Goal: Task Accomplishment & Management: Use online tool/utility

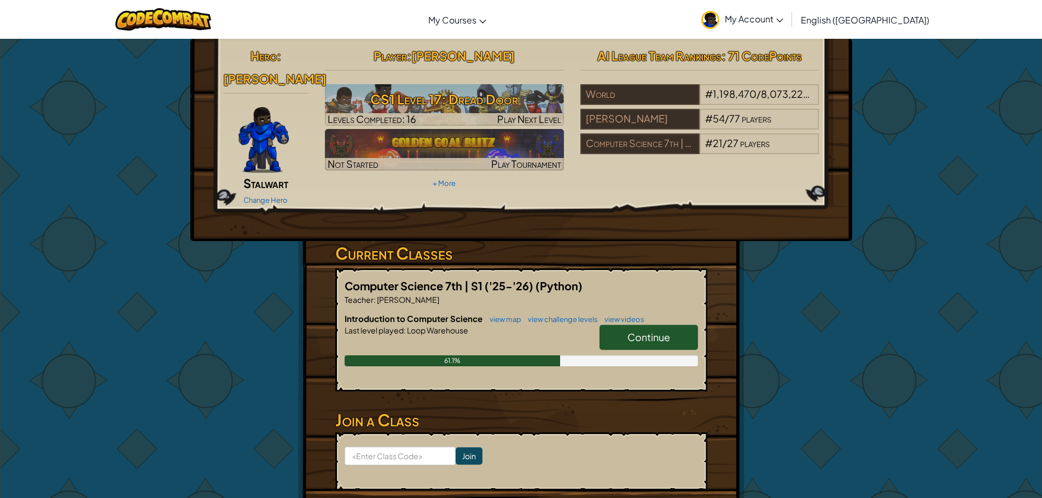
click at [654, 325] on link "Continue" at bounding box center [649, 337] width 98 height 25
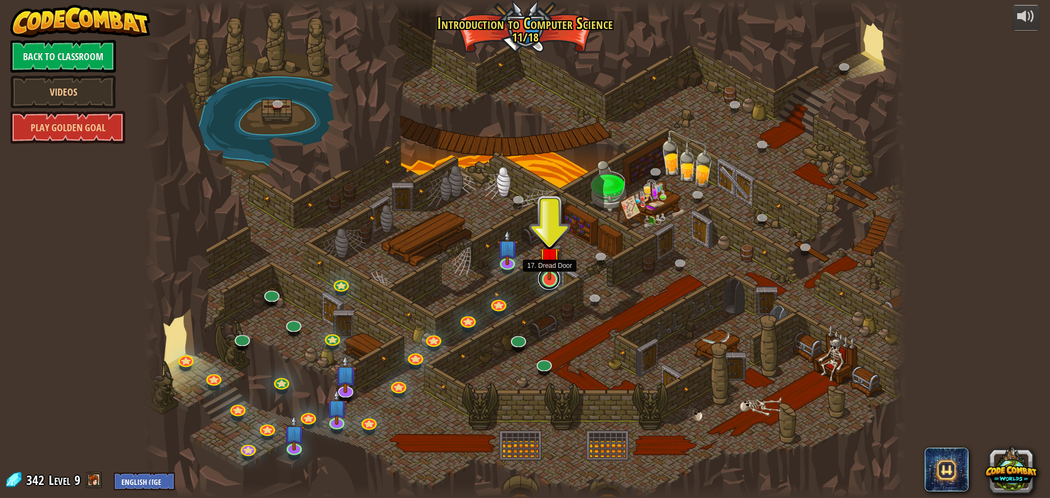
click at [551, 283] on link at bounding box center [549, 279] width 22 height 22
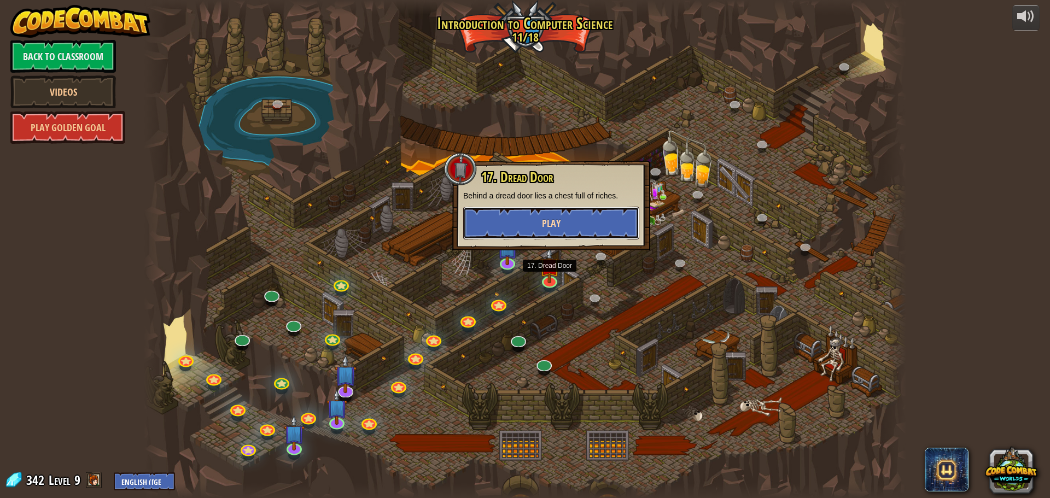
click at [573, 226] on button "Play" at bounding box center [551, 223] width 176 height 33
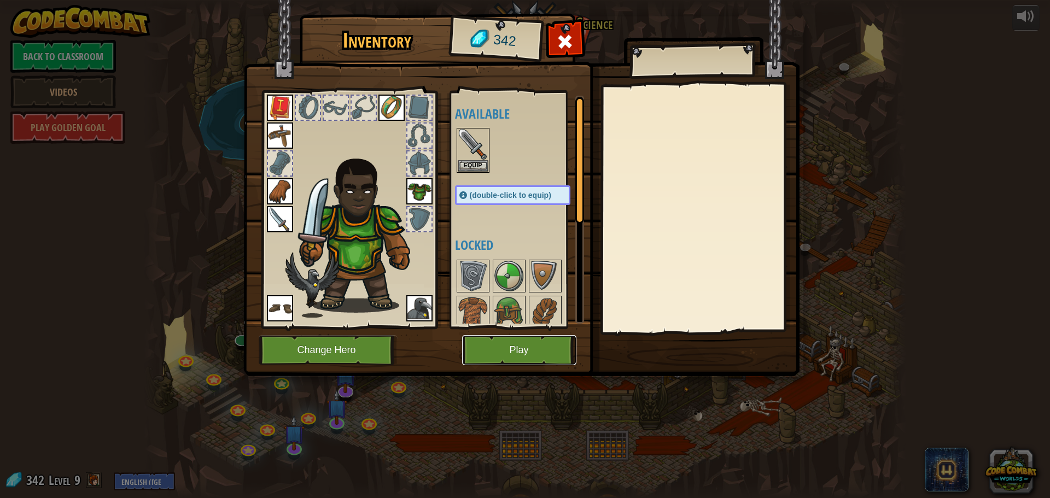
click at [538, 345] on button "Play" at bounding box center [519, 350] width 114 height 30
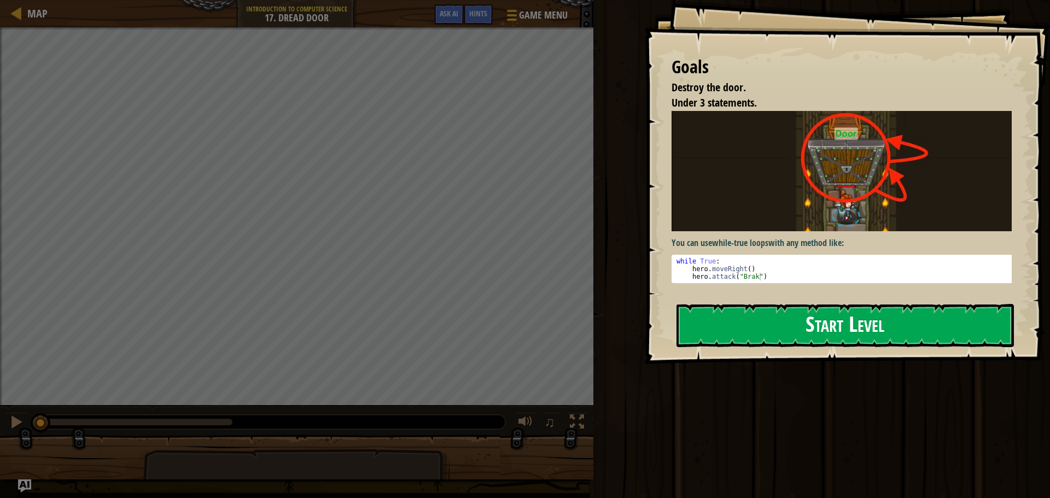
click at [724, 313] on button "Start Level" at bounding box center [845, 325] width 337 height 43
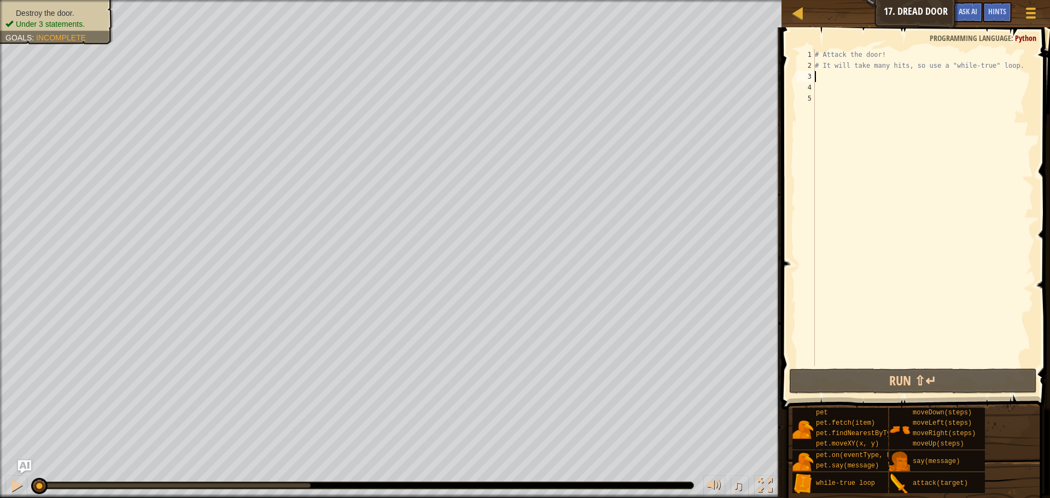
click at [823, 71] on div "# Attack the door! # It will take many hits, so use a "while-true" loop." at bounding box center [923, 218] width 221 height 339
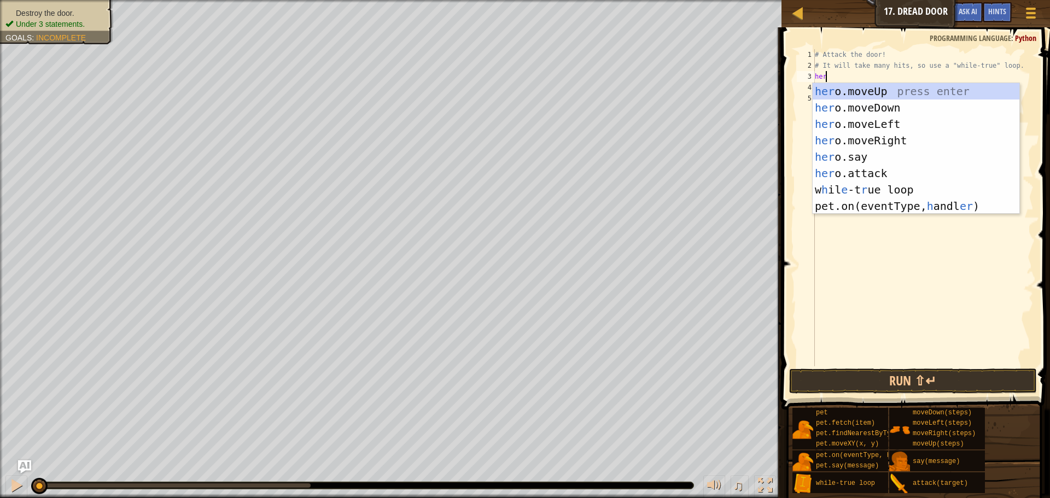
scroll to position [5, 1]
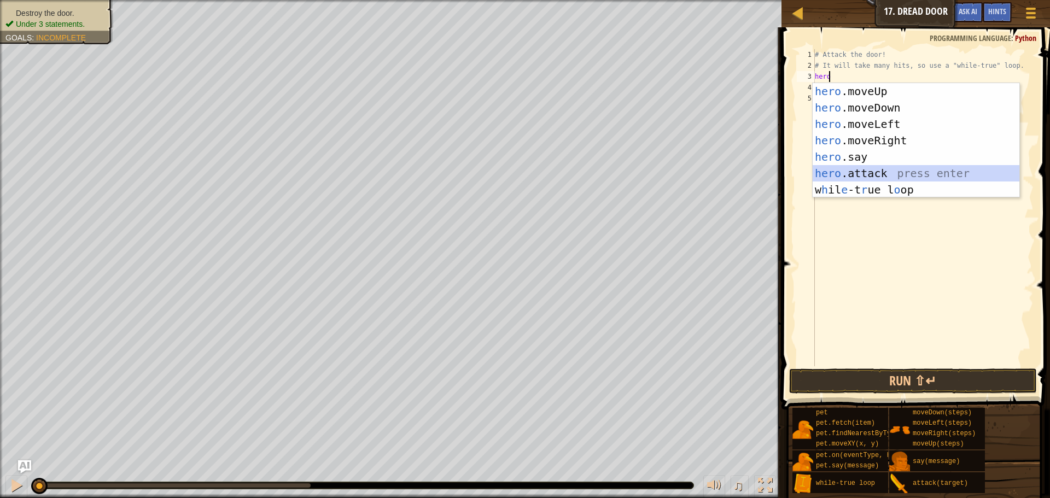
click at [852, 170] on div "hero .moveUp press enter hero .moveDown press enter hero .moveLeft press enter …" at bounding box center [916, 157] width 207 height 148
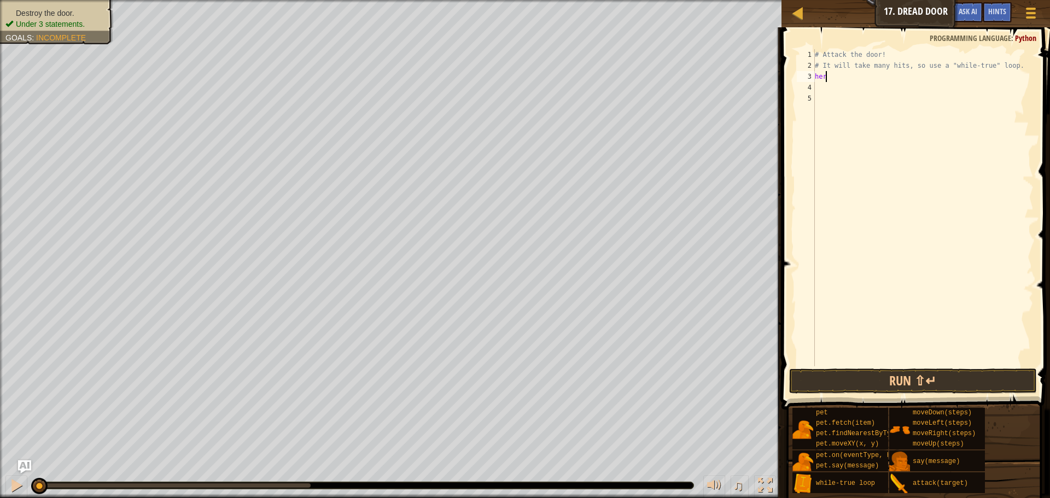
type textarea "hero"
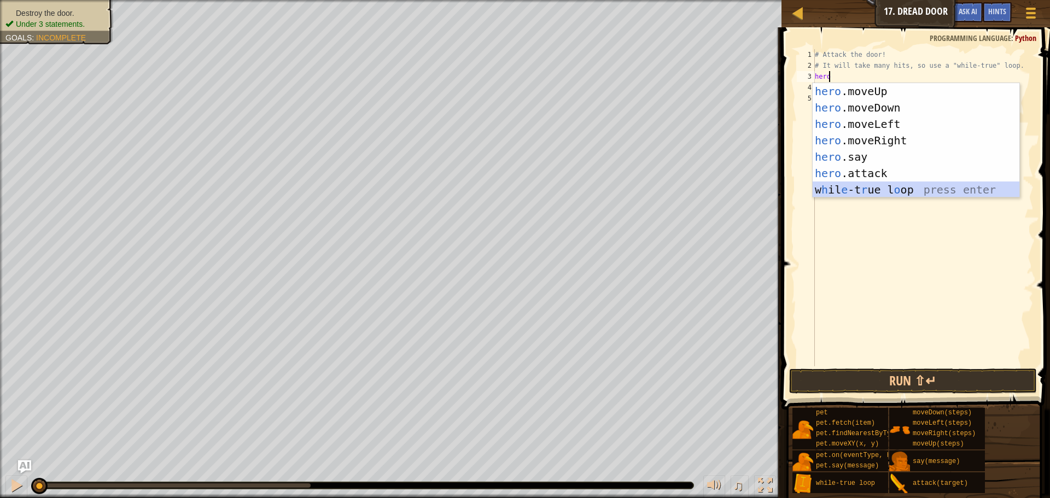
click at [901, 192] on div "hero .moveUp press enter hero .moveDown press enter hero .moveLeft press enter …" at bounding box center [916, 157] width 207 height 148
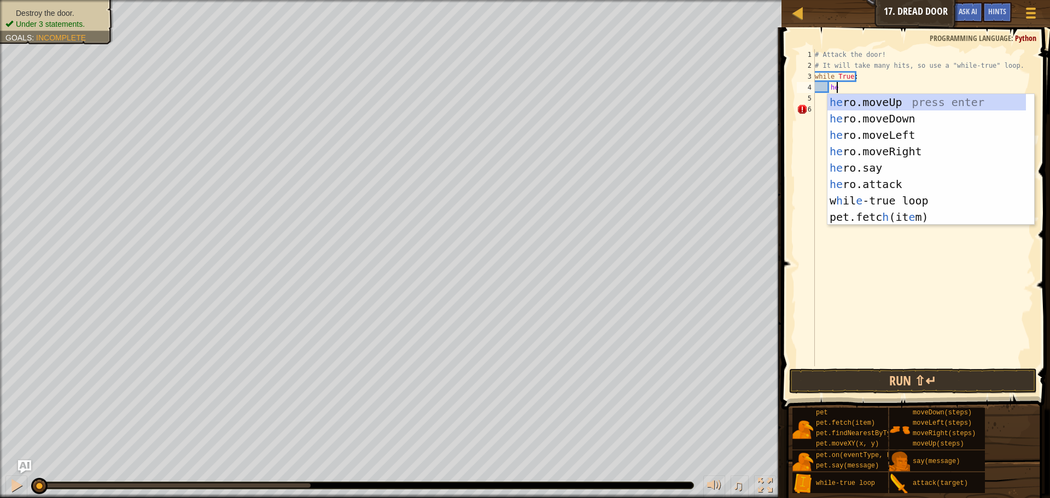
scroll to position [5, 2]
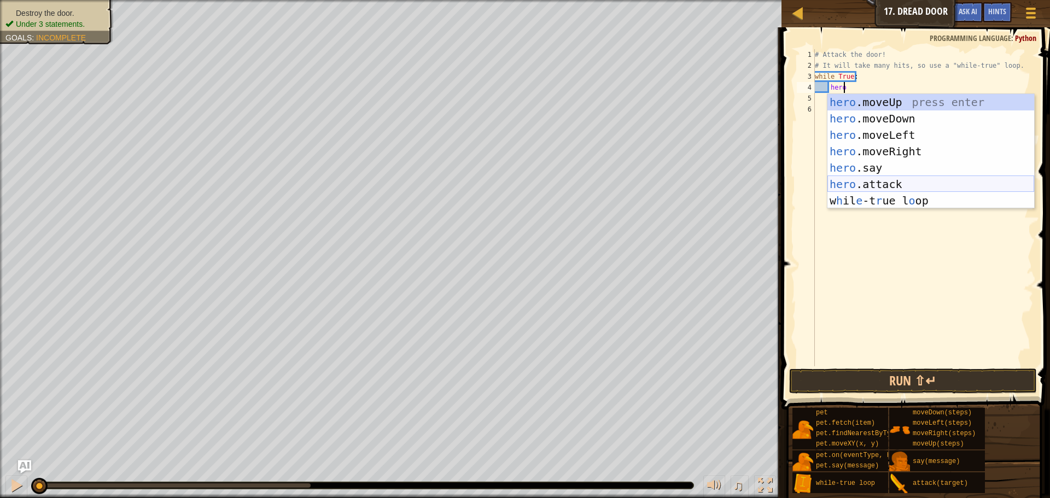
click at [935, 187] on div "hero .moveUp press enter hero .moveDown press enter hero .moveLeft press enter …" at bounding box center [931, 168] width 207 height 148
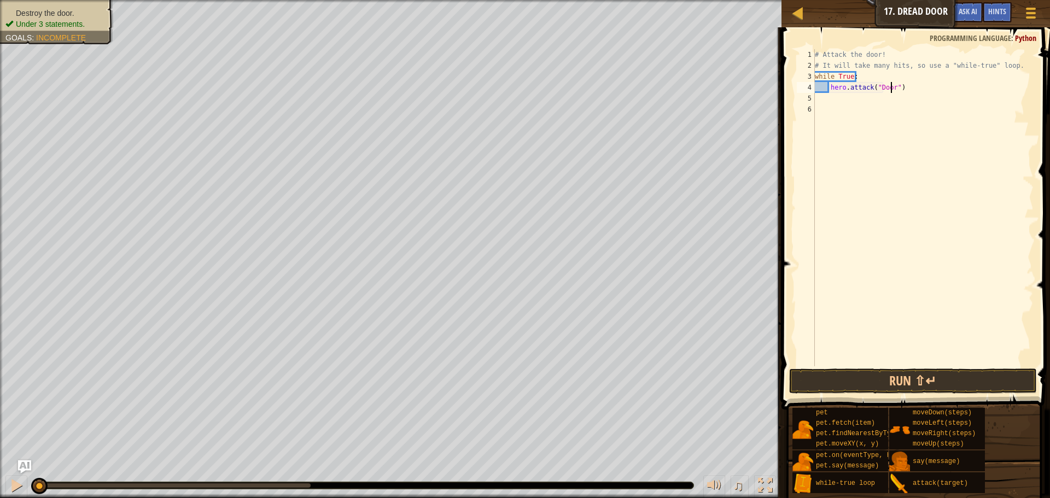
scroll to position [5, 7]
type textarea "hero.attack("Door")"
click at [940, 380] on button "Run ⇧↵" at bounding box center [913, 381] width 248 height 25
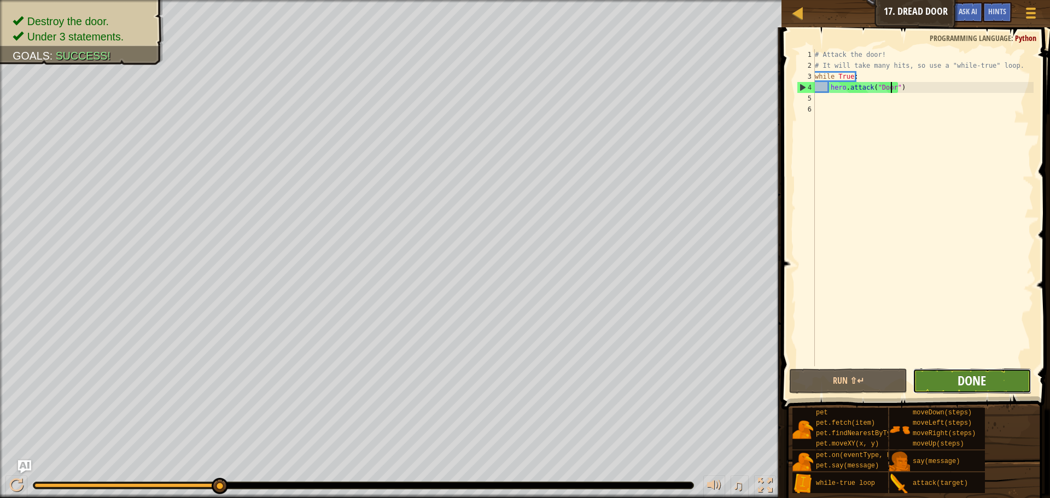
click at [962, 379] on span "Done" at bounding box center [972, 381] width 28 height 18
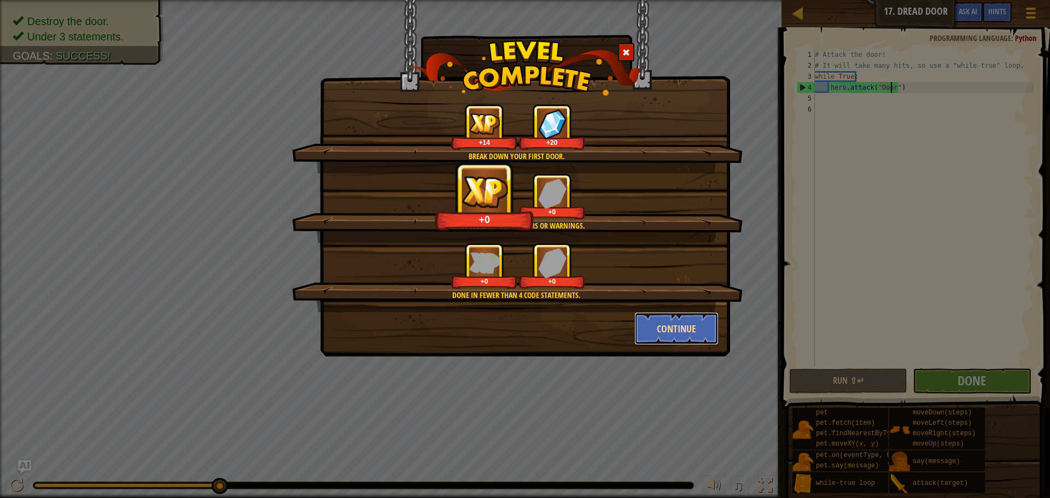
click at [691, 327] on button "Continue" at bounding box center [677, 328] width 85 height 33
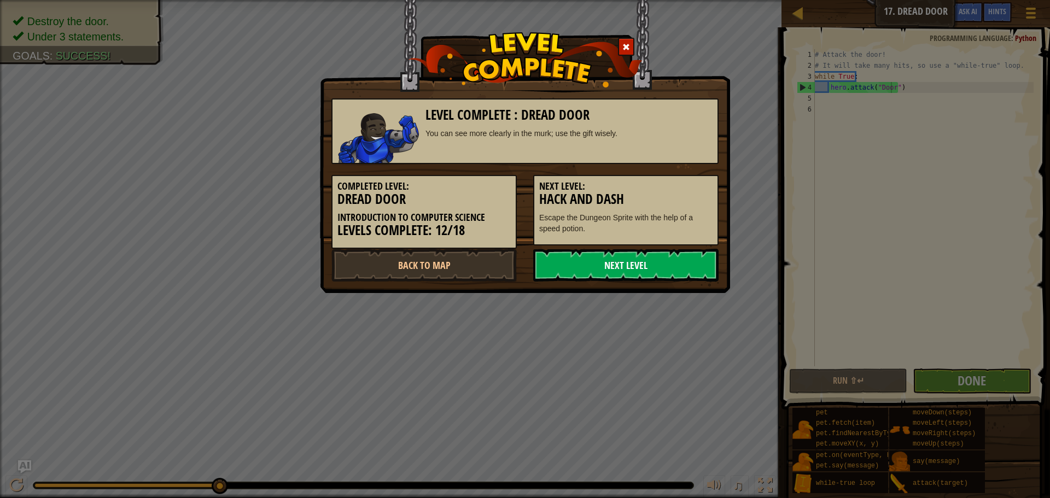
click at [690, 263] on link "Next Level" at bounding box center [625, 265] width 185 height 33
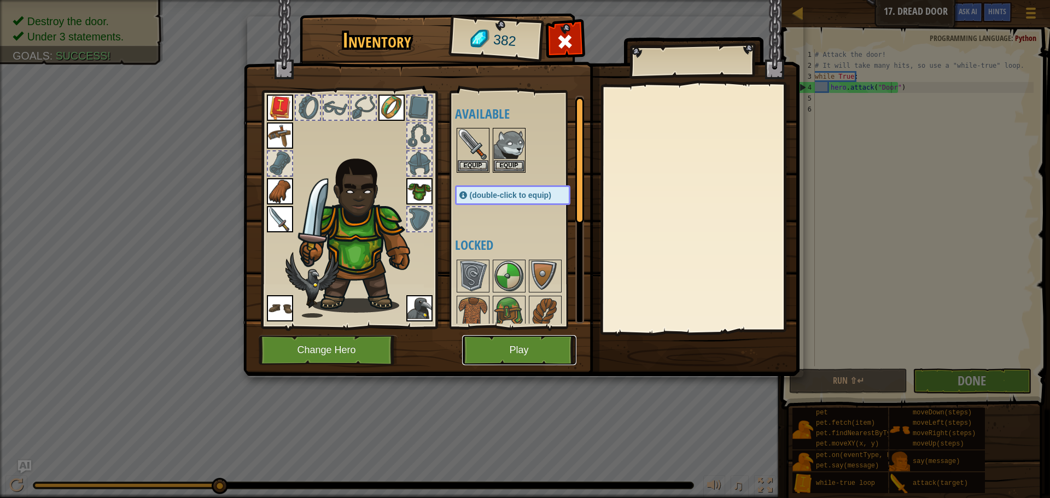
click at [513, 351] on button "Play" at bounding box center [519, 350] width 114 height 30
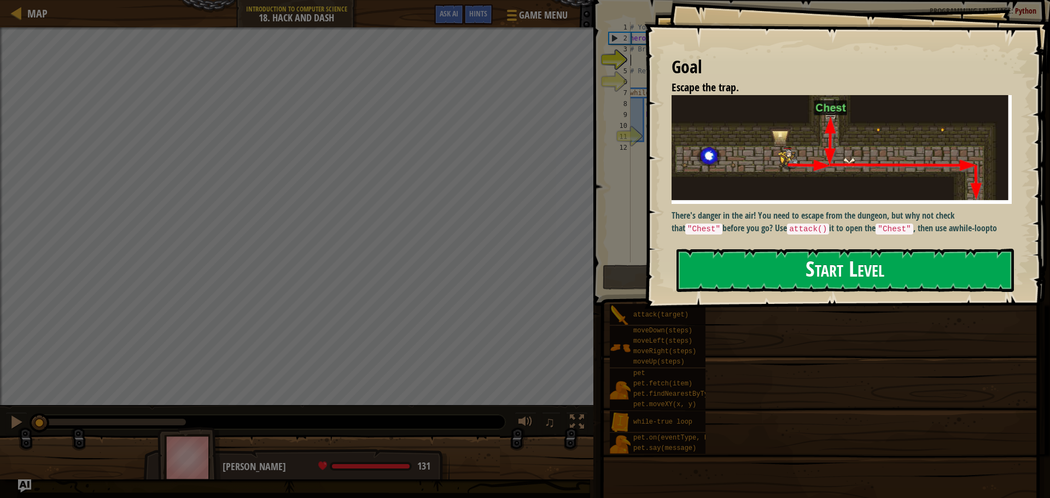
click at [766, 256] on button "Start Level" at bounding box center [845, 270] width 337 height 43
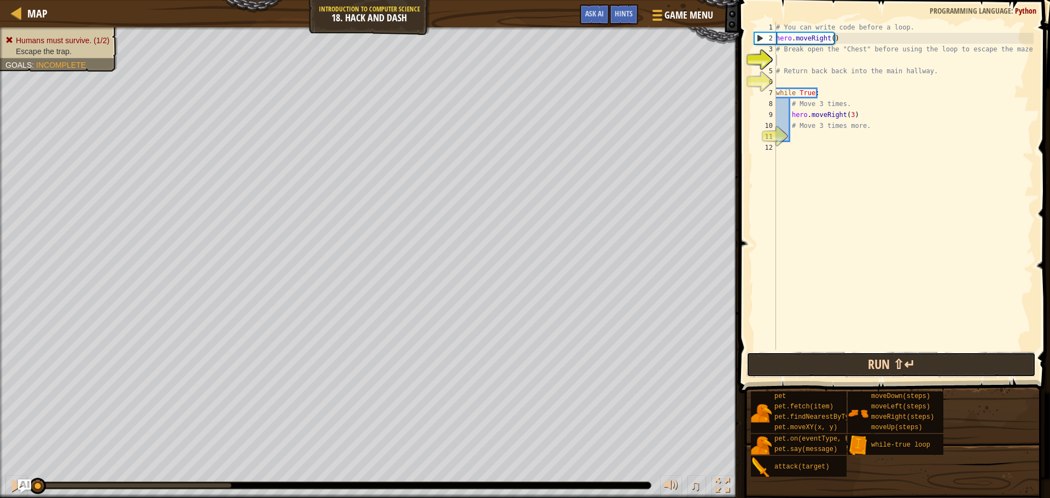
click at [897, 358] on button "Run ⇧↵" at bounding box center [891, 364] width 289 height 25
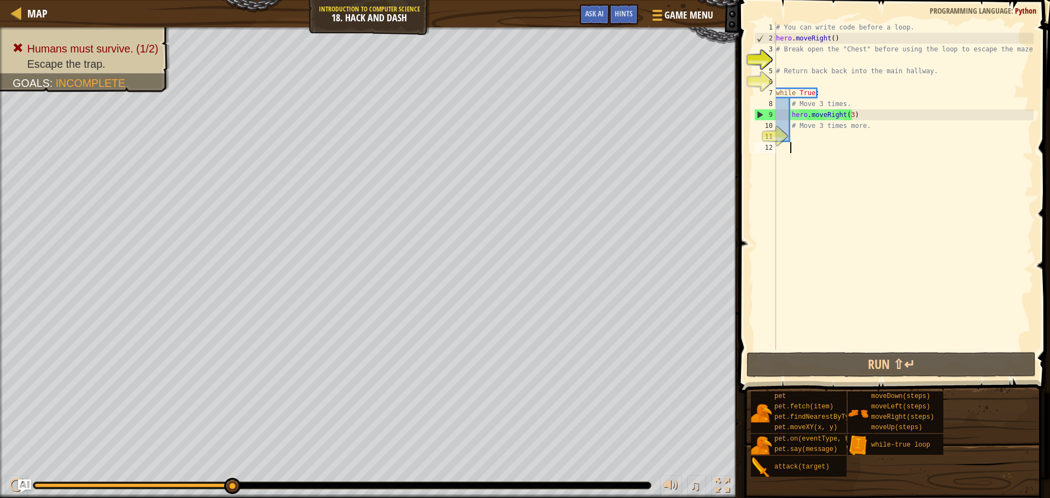
click at [817, 144] on div "# You can write code before a loop. hero . moveRight ( ) # Break open the "Ches…" at bounding box center [904, 197] width 260 height 350
click at [811, 132] on div "# You can write code before a loop. hero . moveRight ( ) # Break open the "Ches…" at bounding box center [904, 197] width 260 height 350
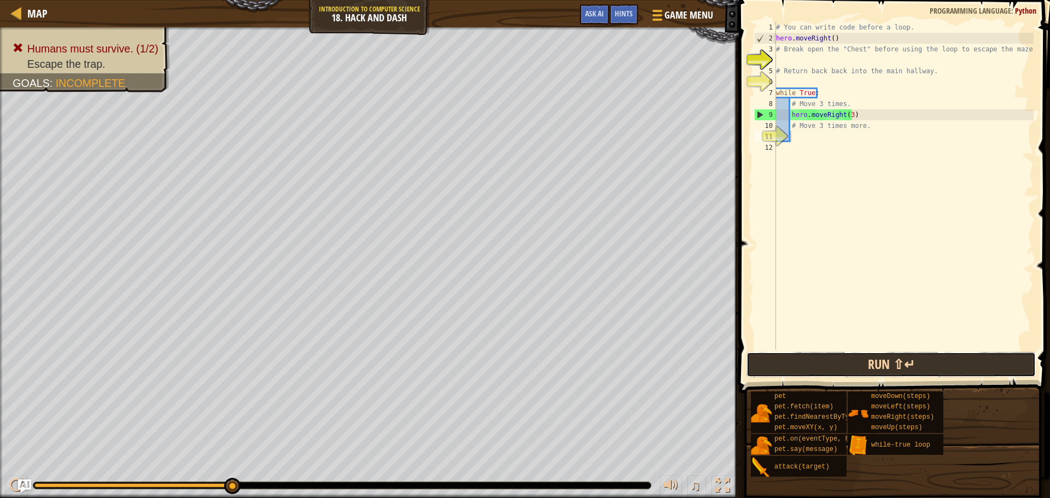
click at [820, 354] on button "Run ⇧↵" at bounding box center [891, 364] width 289 height 25
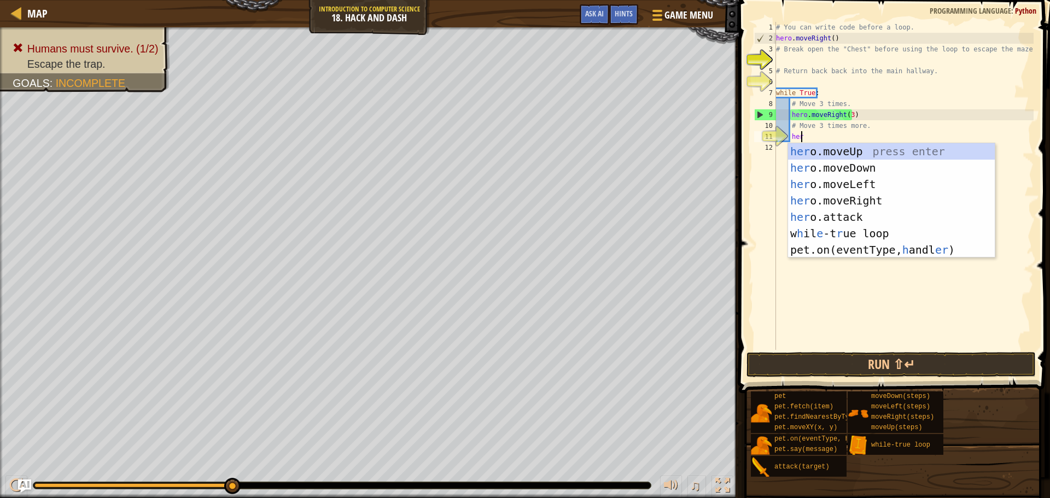
type textarea "hero"
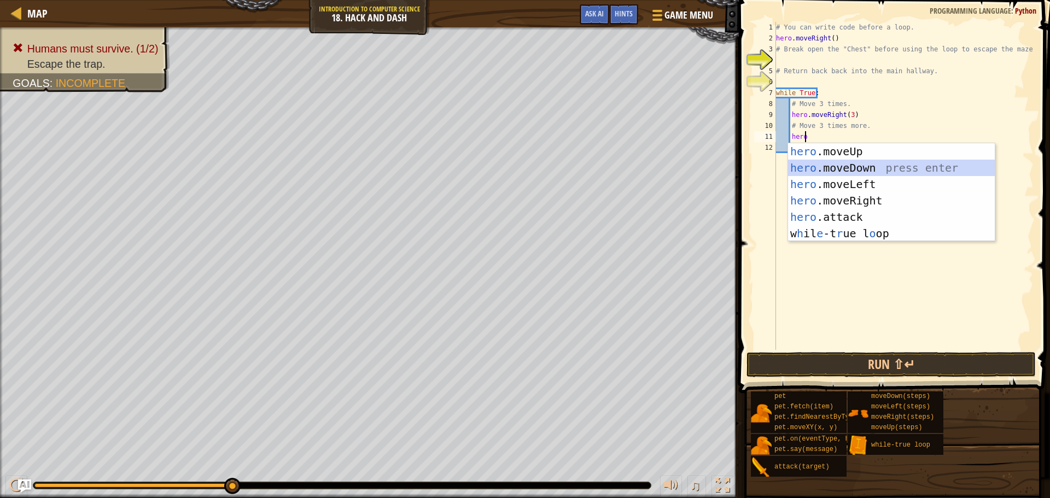
click at [900, 169] on div "hero .moveUp press enter hero .moveDown press enter hero .moveLeft press enter …" at bounding box center [891, 208] width 207 height 131
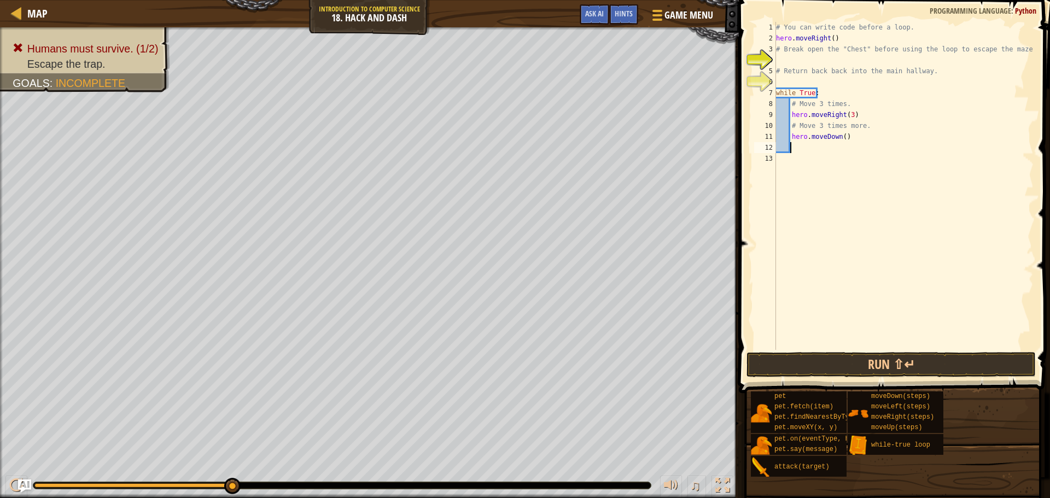
click at [841, 135] on div "# You can write code before a loop. hero . moveRight ( ) # Break open the "Ches…" at bounding box center [904, 197] width 260 height 350
click at [880, 364] on button "Run ⇧↵" at bounding box center [891, 364] width 289 height 25
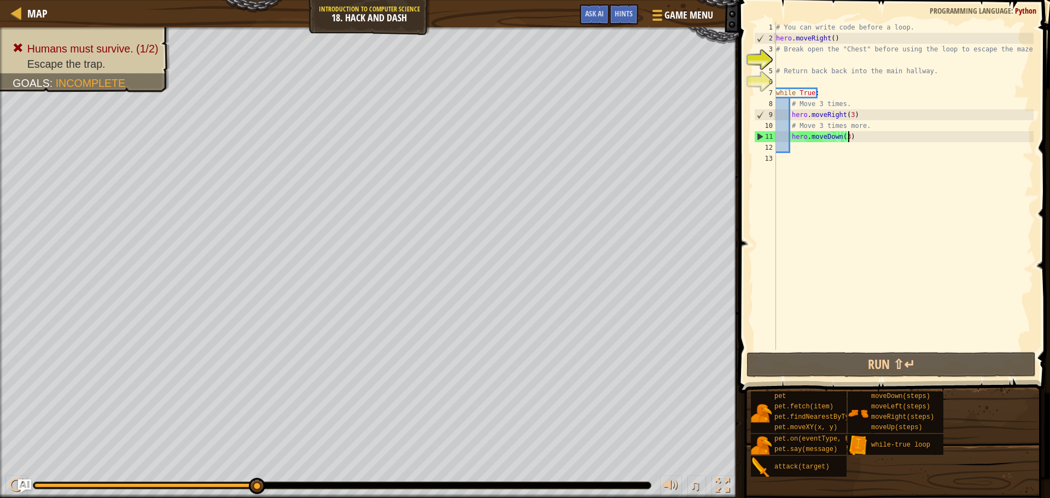
click at [849, 138] on div "# You can write code before a loop. hero . moveRight ( ) # Break open the "Ches…" at bounding box center [904, 197] width 260 height 350
drag, startPoint x: 853, startPoint y: 113, endPoint x: 778, endPoint y: 111, distance: 75.0
click at [778, 111] on div "# You can write code before a loop. hero . moveRight ( ) # Break open the "Ches…" at bounding box center [904, 197] width 260 height 350
type textarea "hero.moveRight(3)"
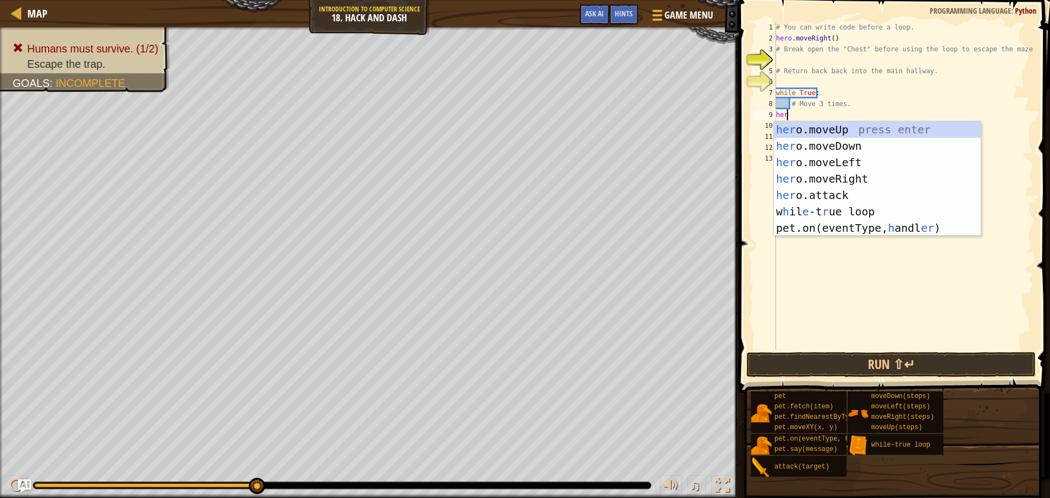
scroll to position [5, 1]
type textarea "hero"
click at [889, 179] on div "hero .moveUp press enter hero .moveDown press enter hero .moveLeft press enter …" at bounding box center [877, 186] width 207 height 131
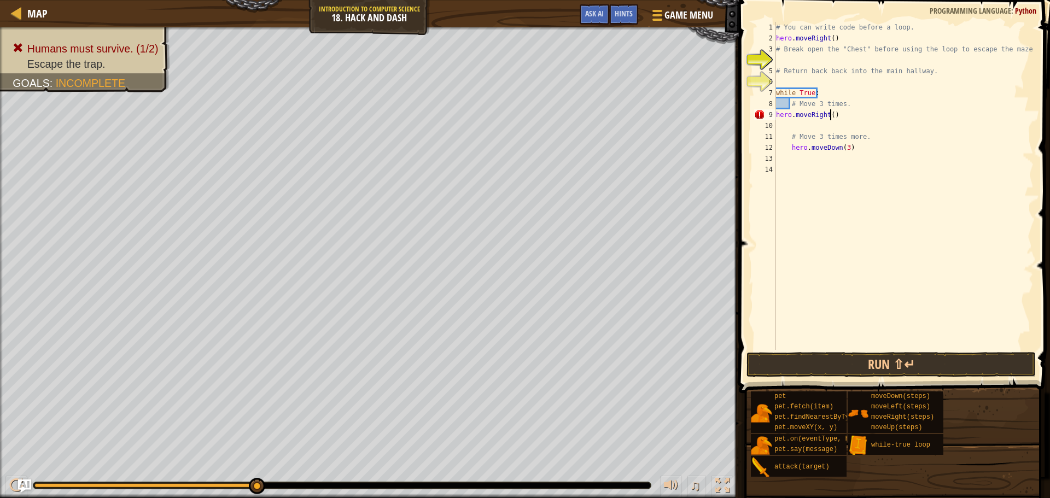
click at [829, 114] on div "# You can write code before a loop. hero . moveRight ( ) # Break open the "Ches…" at bounding box center [904, 197] width 260 height 350
type textarea "hero.moveRight(3)"
click at [806, 122] on div "# You can write code before a loop. hero . moveRight ( ) # Break open the "Ches…" at bounding box center [904, 197] width 260 height 350
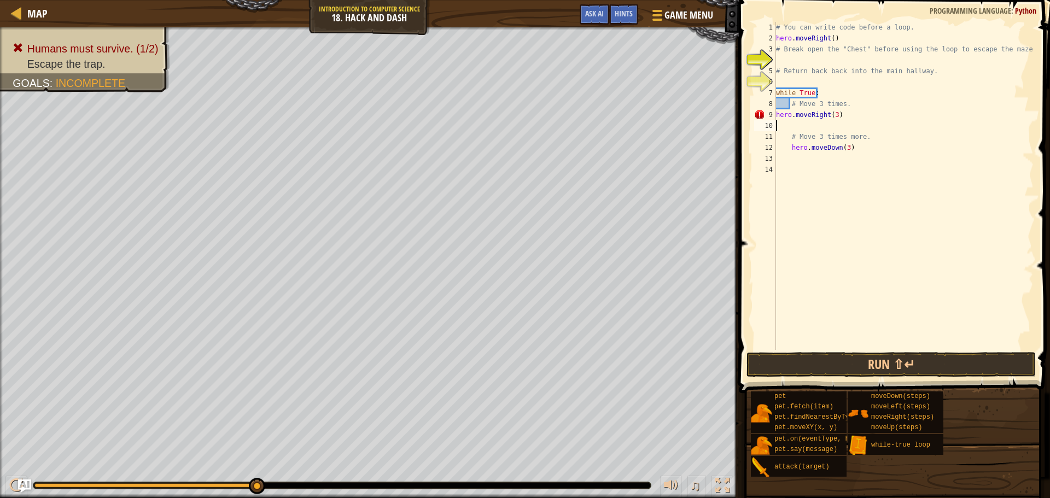
type textarea "hero.moveRight(3)"
click at [845, 157] on div "# You can write code before a loop. hero . moveRight ( ) # Break open the "Ches…" at bounding box center [904, 197] width 260 height 350
click at [921, 354] on button "Run ⇧↵" at bounding box center [891, 364] width 289 height 25
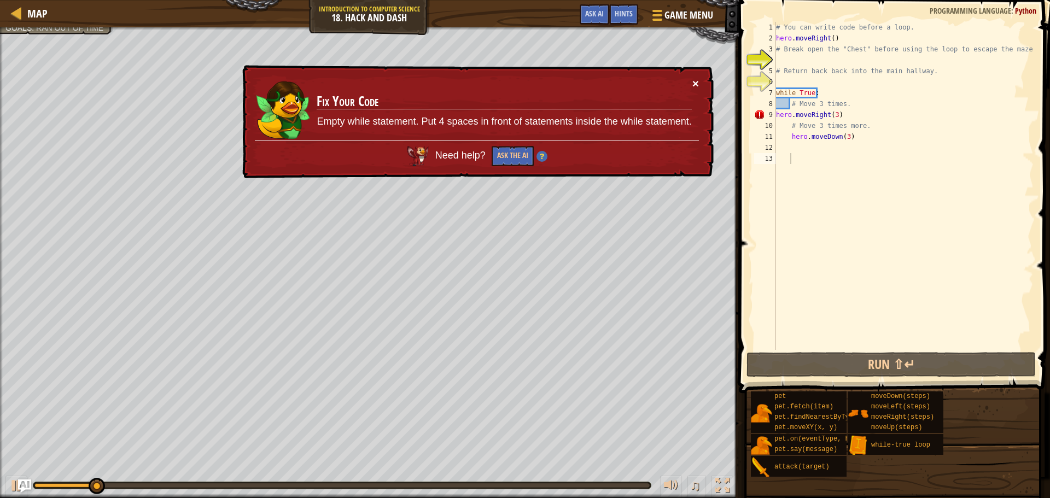
click at [693, 83] on button "×" at bounding box center [695, 83] width 7 height 11
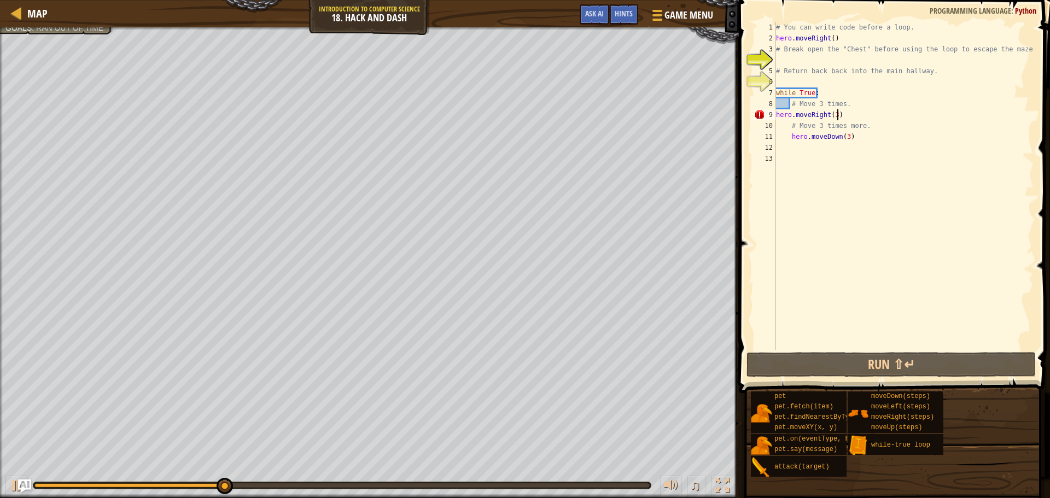
click at [860, 120] on div "# You can write code before a loop. hero . moveRight ( ) # Break open the "Ches…" at bounding box center [904, 197] width 260 height 350
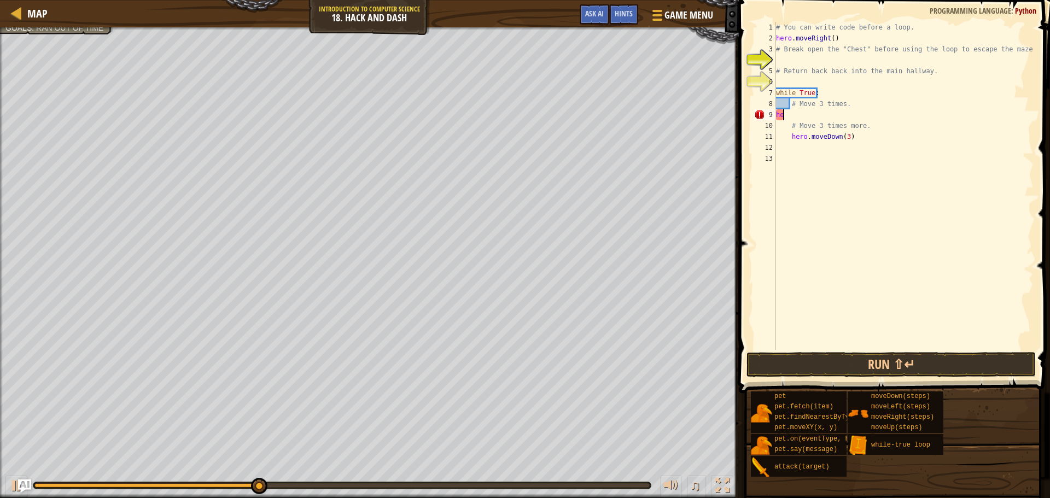
type textarea "h"
type textarea ";"
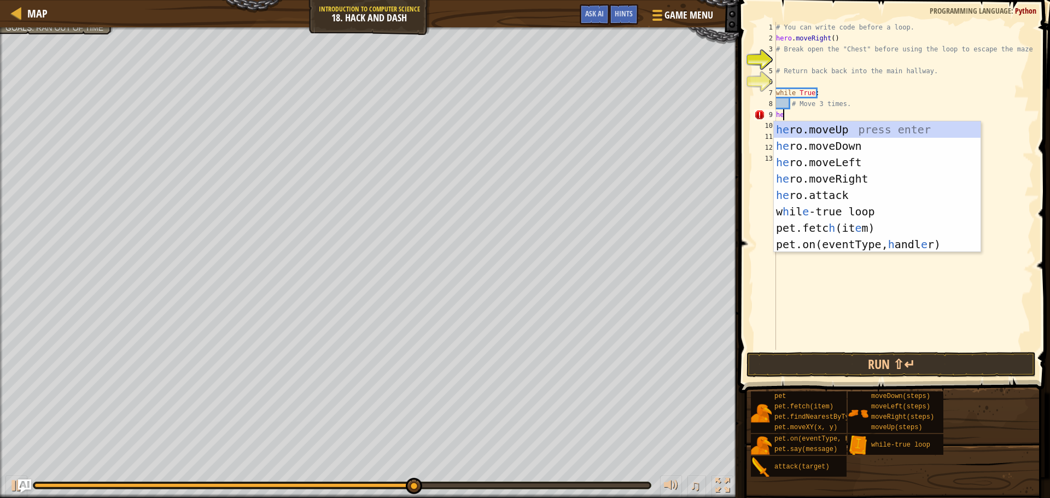
type textarea "h"
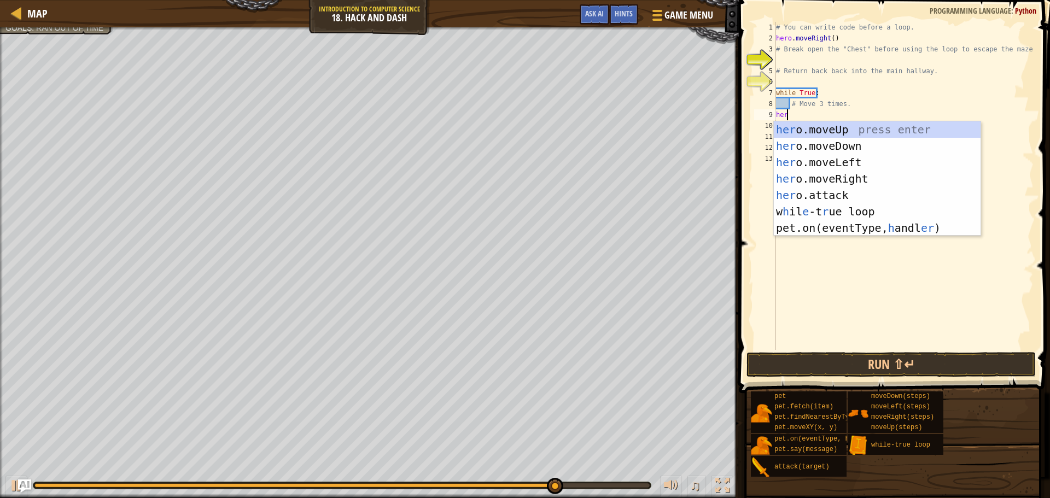
type textarea "hero"
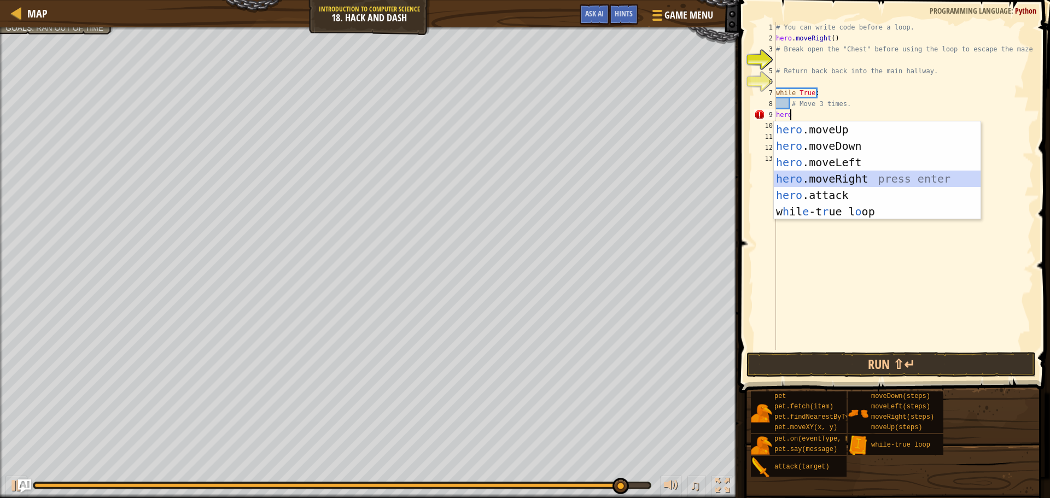
click at [891, 181] on div "hero .moveUp press enter hero .moveDown press enter hero .moveLeft press enter …" at bounding box center [877, 186] width 207 height 131
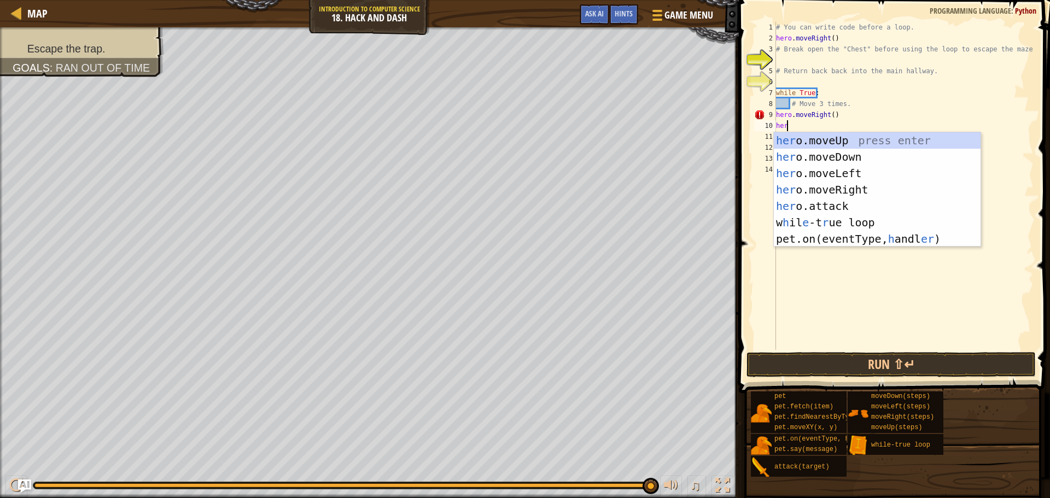
type textarea "hero"
click at [893, 217] on div "hero .moveUp press enter hero .moveDown press enter hero .moveLeft press enter …" at bounding box center [877, 197] width 207 height 131
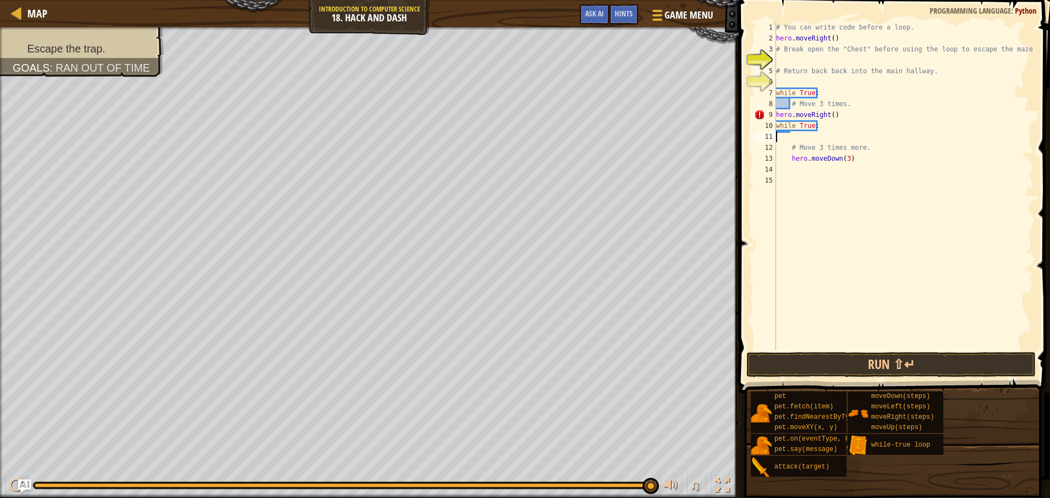
scroll to position [5, 0]
type textarea "w"
type textarea "h"
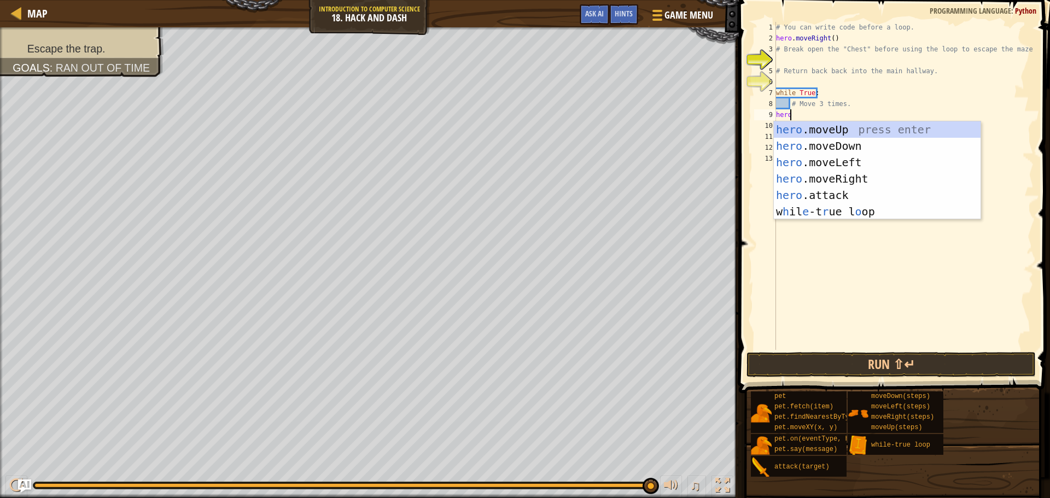
type textarea "hero"
click at [875, 207] on div "hero .moveUp press enter hero .moveDown press enter hero .moveLeft press enter …" at bounding box center [877, 186] width 207 height 131
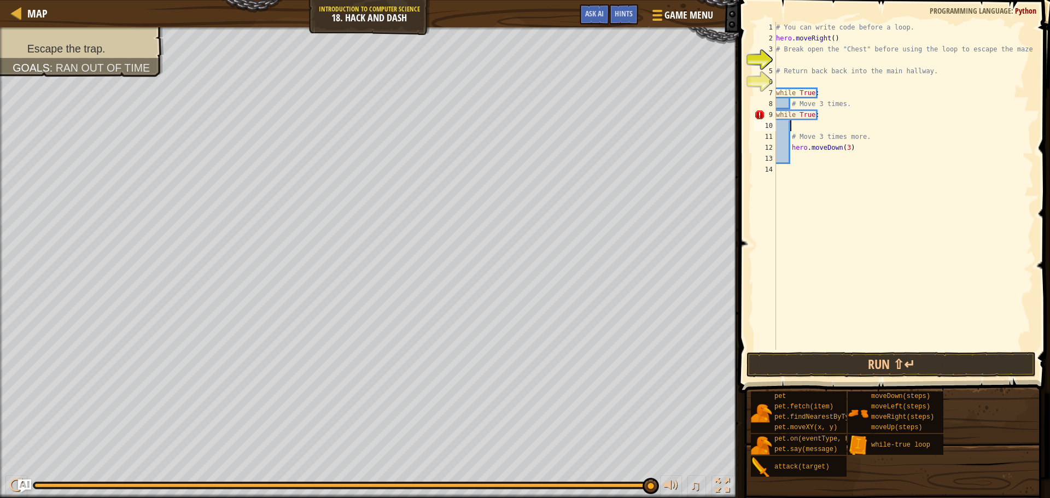
click at [882, 347] on div "# You can write code before a loop. hero . moveRight ( ) # Break open the "Ches…" at bounding box center [904, 197] width 260 height 350
click at [883, 357] on button "Run ⇧↵" at bounding box center [891, 364] width 289 height 25
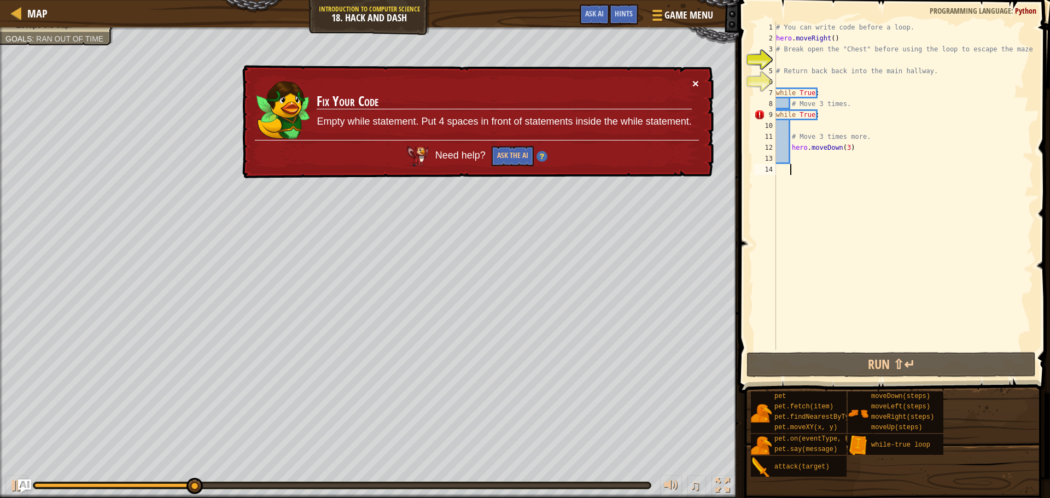
click at [695, 83] on button "×" at bounding box center [695, 83] width 7 height 11
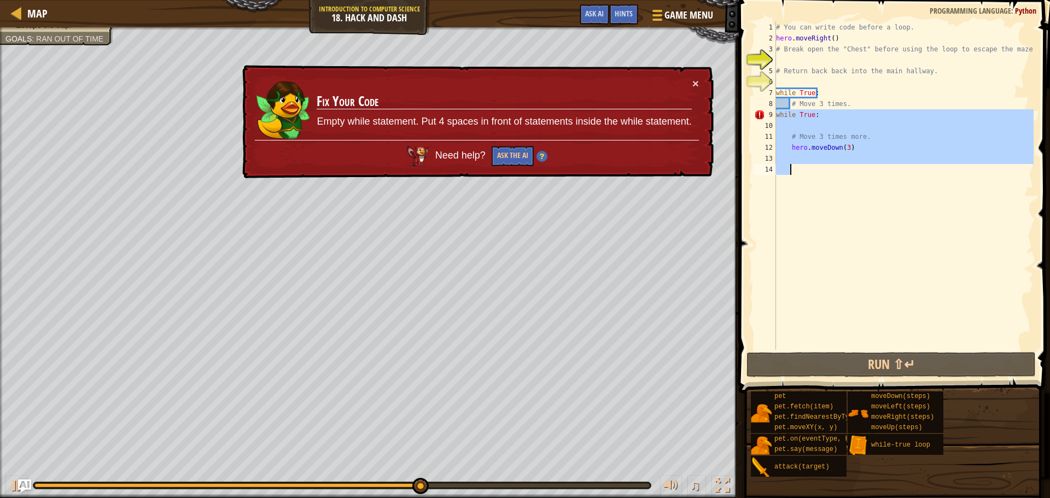
drag, startPoint x: 776, startPoint y: 110, endPoint x: 855, endPoint y: 178, distance: 104.4
click at [855, 178] on div "# You can write code before a loop. hero . moveRight ( ) # Break open the "Ches…" at bounding box center [904, 197] width 260 height 350
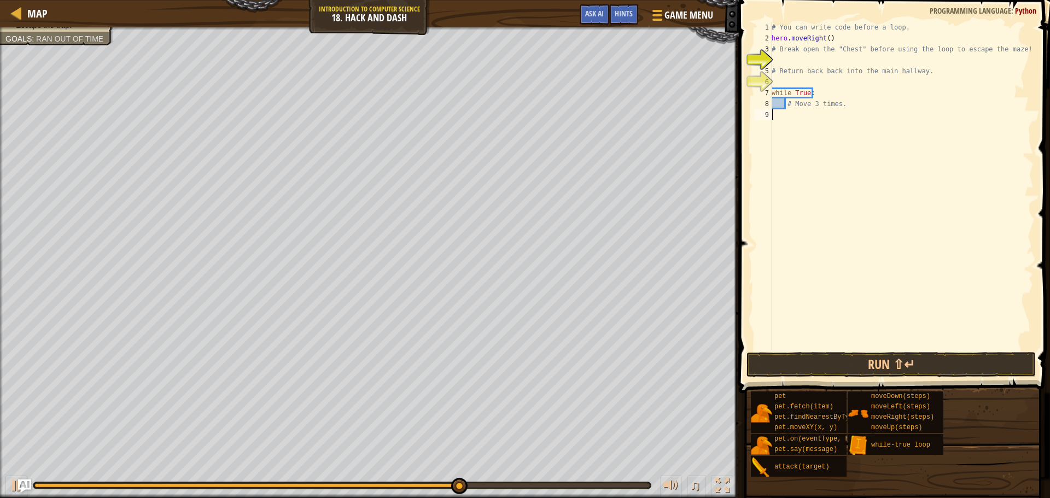
scroll to position [5, 0]
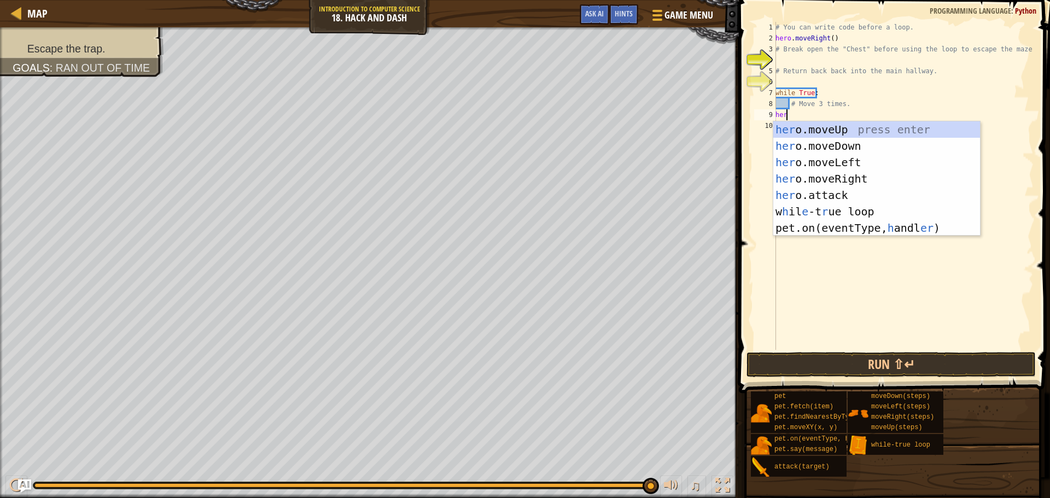
type textarea "hero"
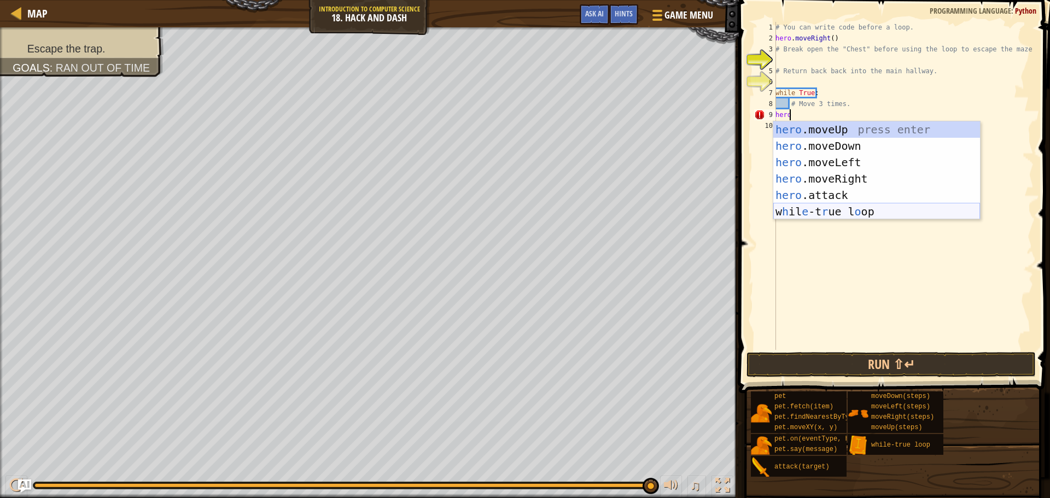
click at [854, 217] on div "hero .moveUp press enter hero .moveDown press enter hero .moveLeft press enter …" at bounding box center [876, 186] width 207 height 131
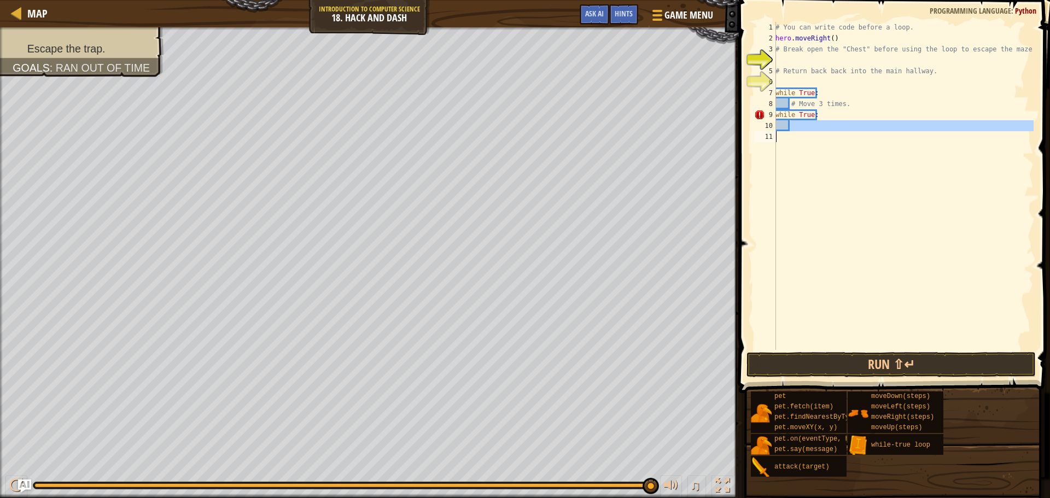
click at [725, 164] on div "Map Introduction to Computer Science 18. Hack and Dash Game Menu Done Hints Ask…" at bounding box center [525, 249] width 1050 height 498
click at [926, 315] on div "# You can write code before a loop. hero . moveRight ( ) # Break open the "Ches…" at bounding box center [903, 186] width 260 height 328
